Goal: Information Seeking & Learning: Learn about a topic

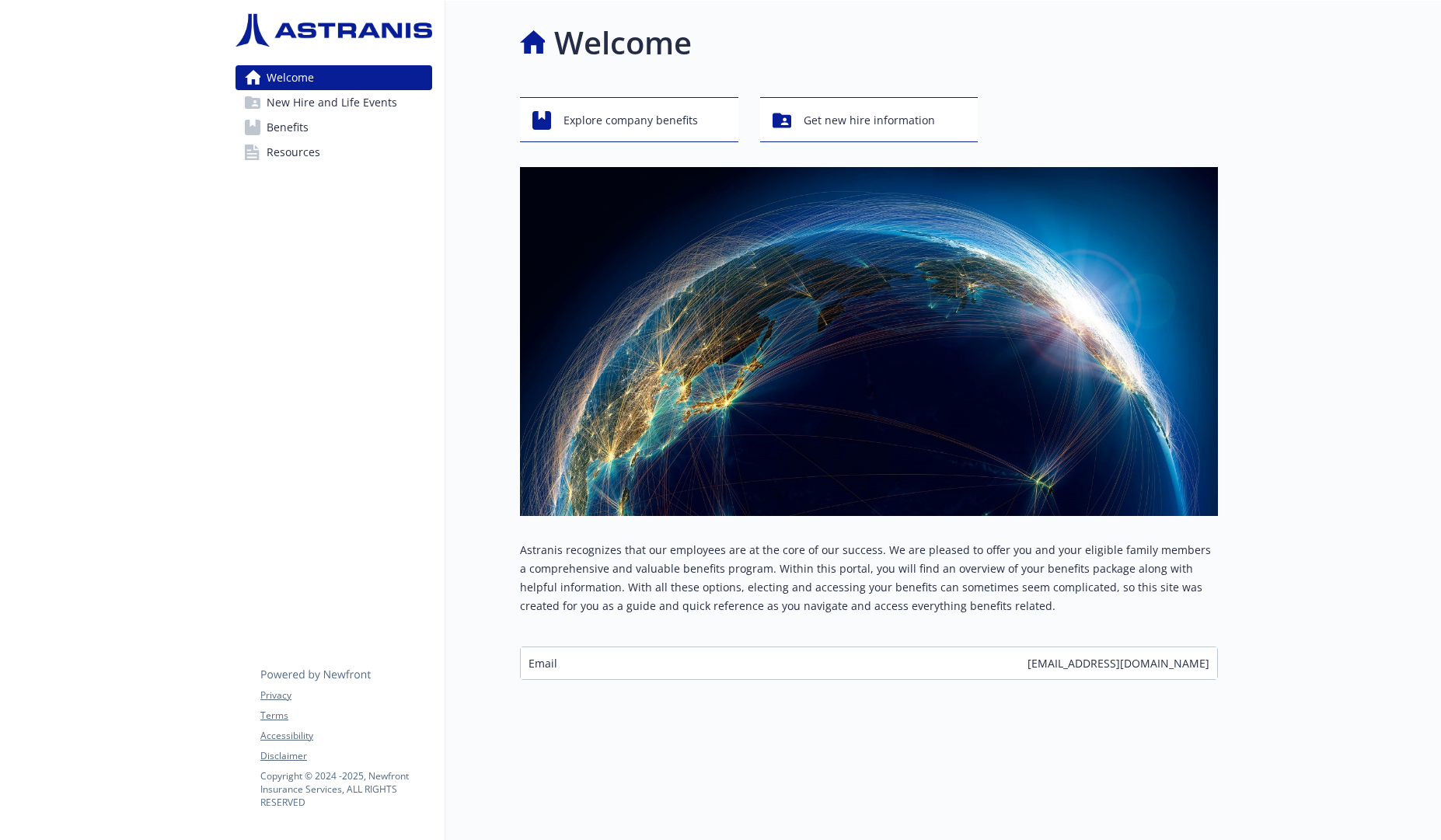
click at [284, 130] on span "Benefits" at bounding box center [287, 127] width 42 height 25
